Goal: Check status: Check status

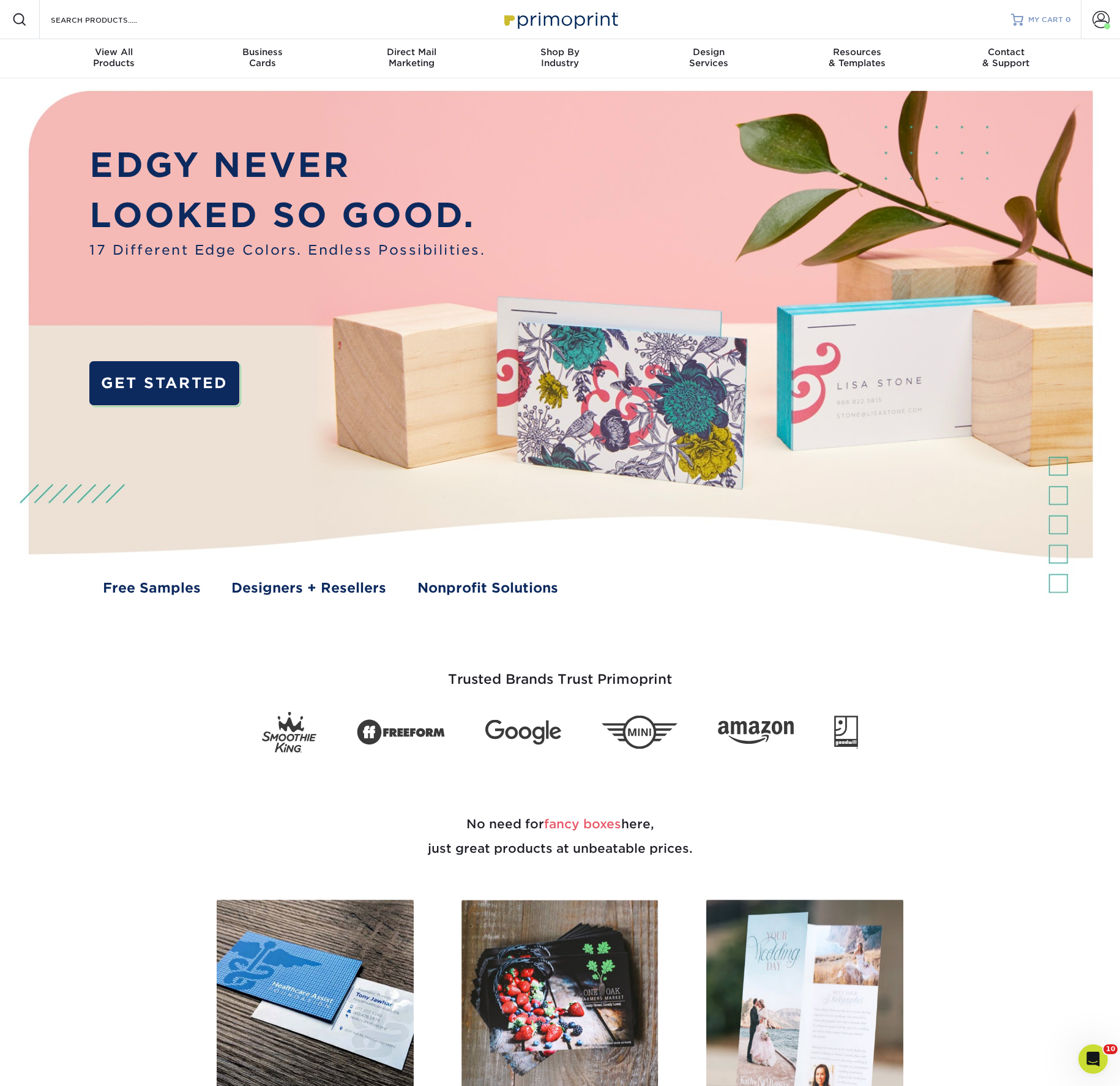
click at [1035, 19] on span "MY CART" at bounding box center [1046, 20] width 35 height 10
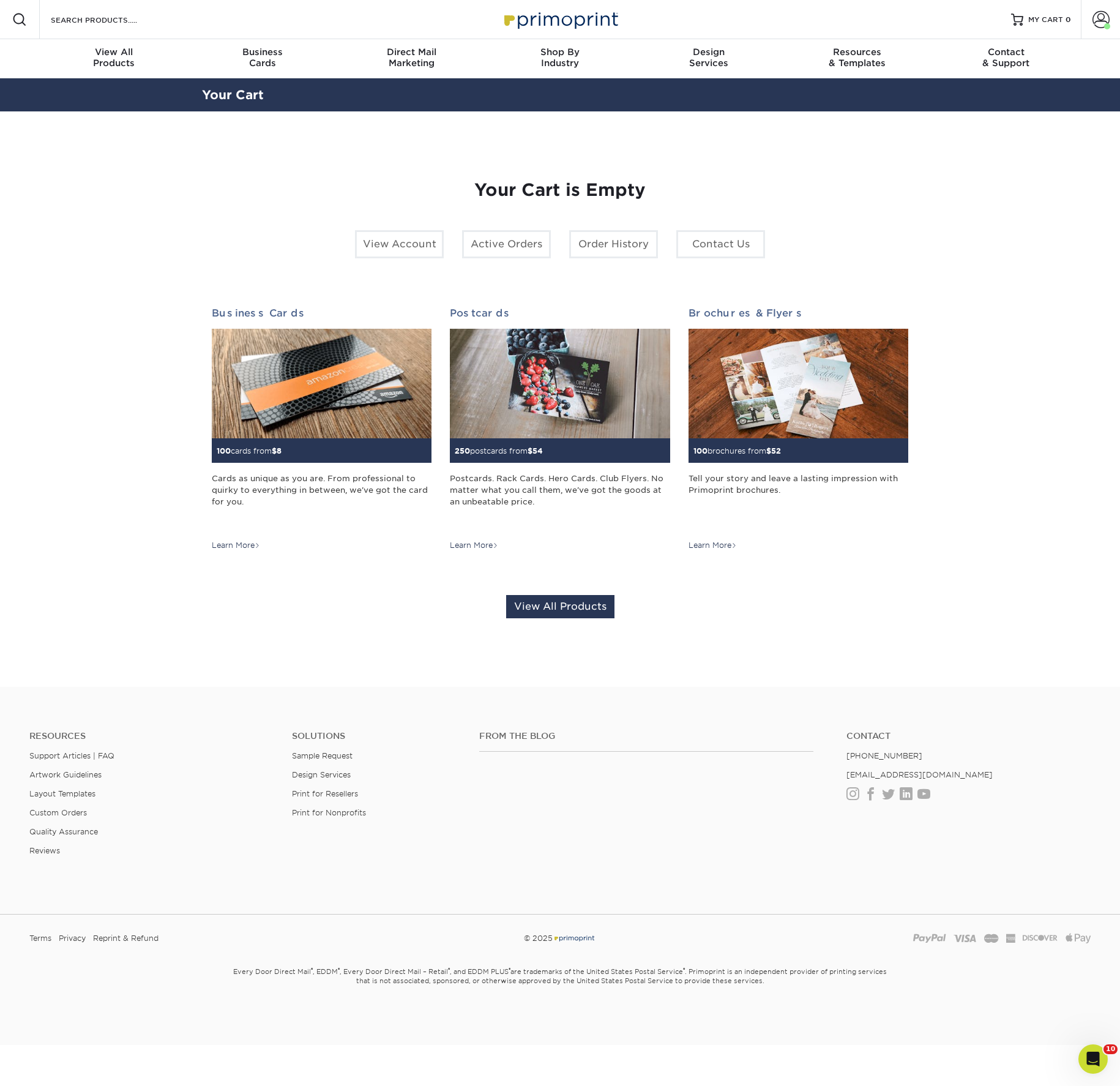
click at [504, 258] on link "Active Orders" at bounding box center [506, 244] width 89 height 28
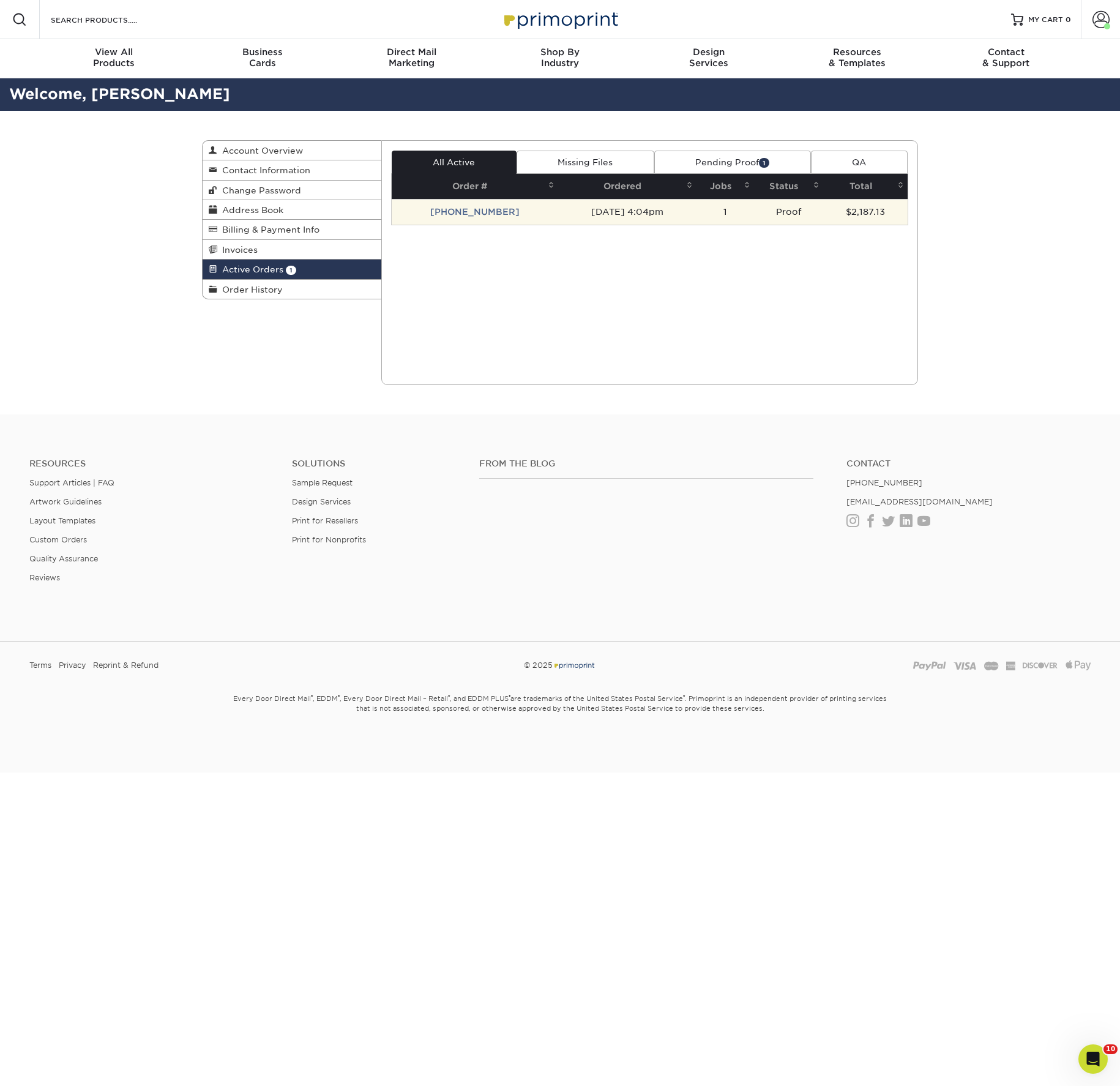
click at [441, 225] on td "[PHONE_NUMBER]" at bounding box center [475, 212] width 166 height 26
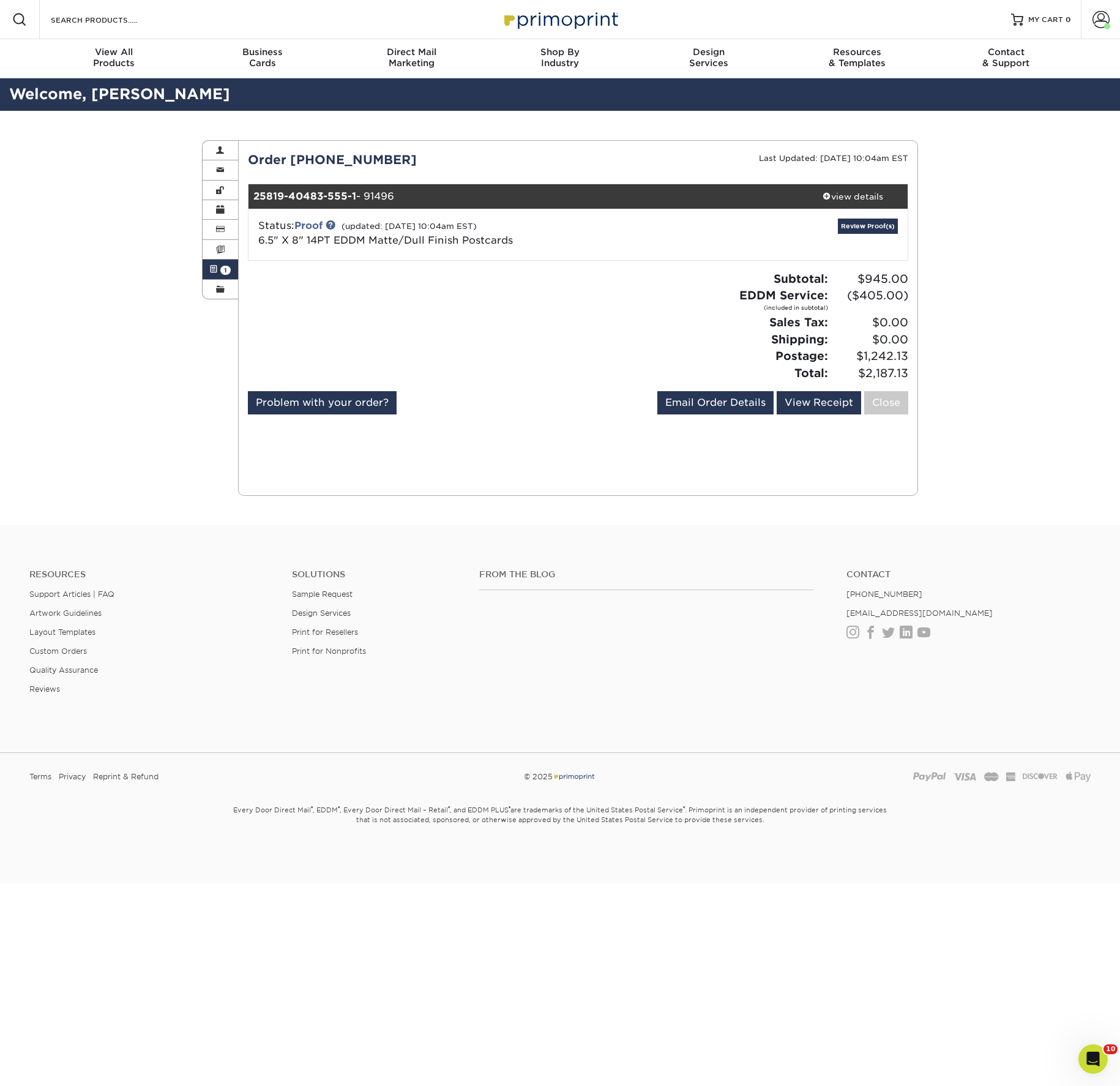
click at [1097, 21] on span at bounding box center [1100, 19] width 17 height 17
click at [981, 138] on link "Active Orders" at bounding box center [1028, 129] width 154 height 17
click at [973, 155] on link "Order History" at bounding box center [1028, 147] width 154 height 17
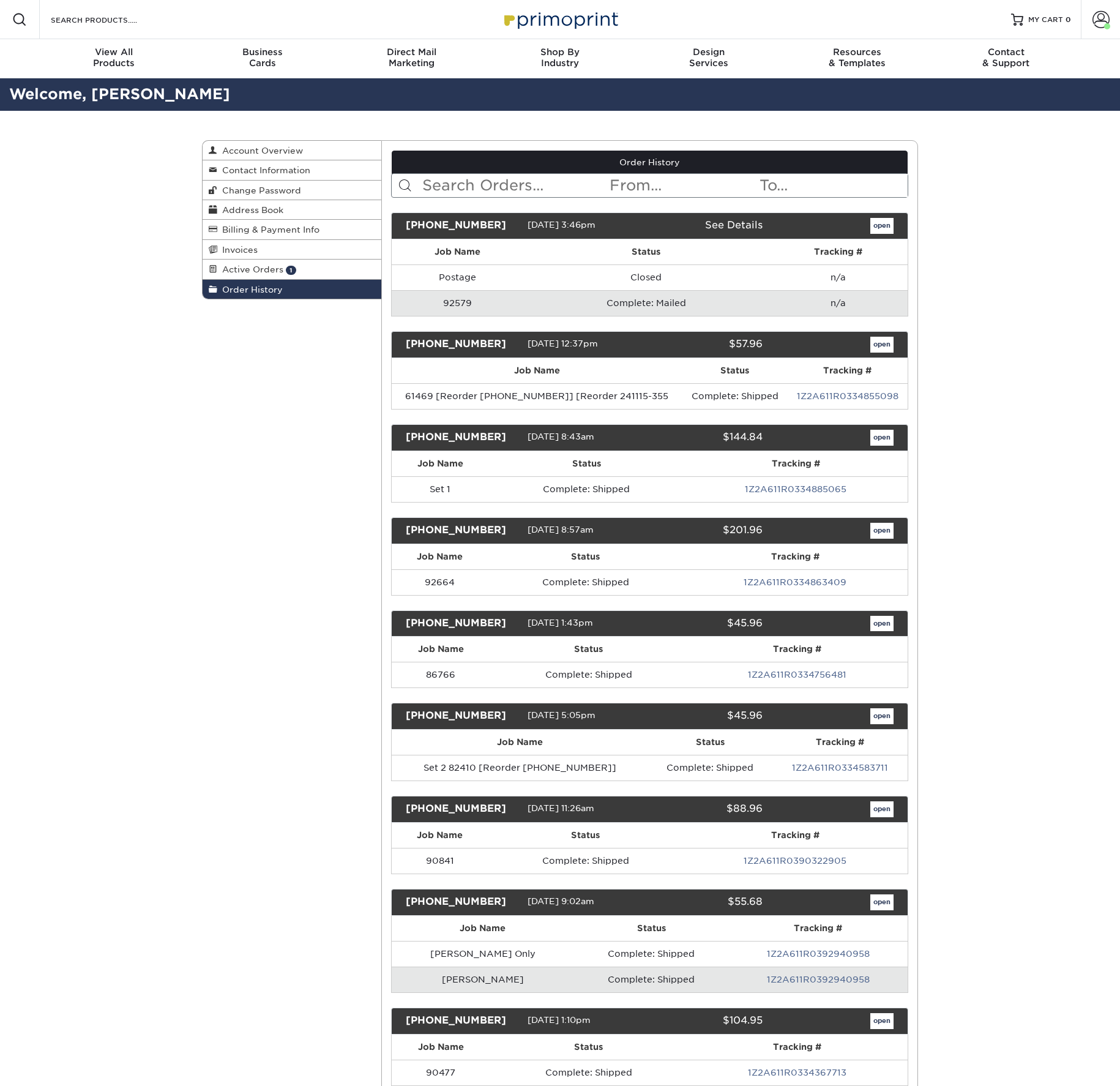
click at [261, 58] on span "Business" at bounding box center [263, 52] width 149 height 11
